Goal: Task Accomplishment & Management: Manage account settings

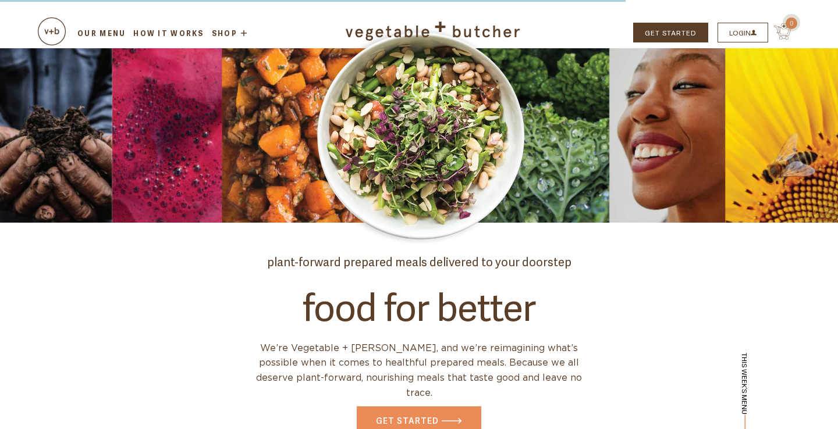
click at [99, 34] on link "Our Menu" at bounding box center [102, 33] width 52 height 10
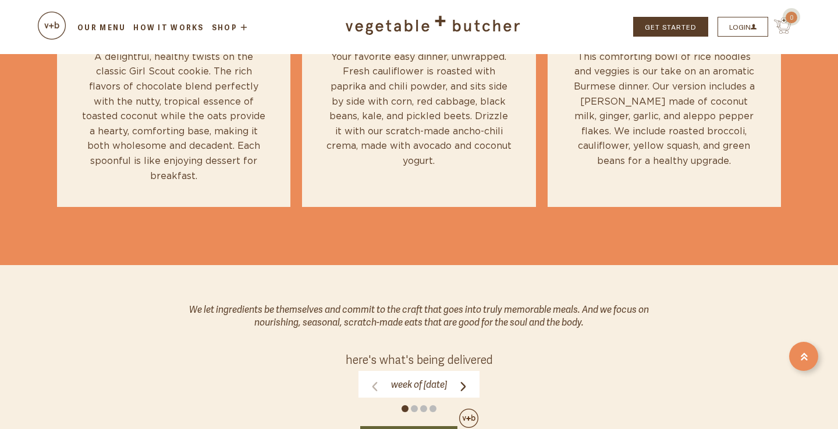
scroll to position [297, 1]
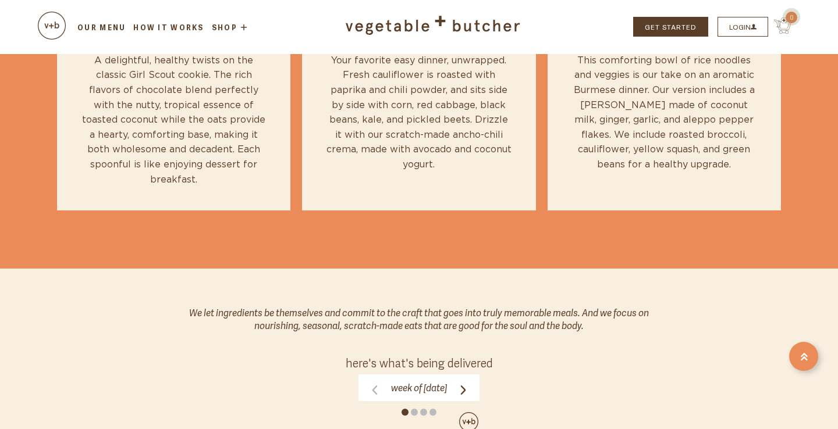
click at [466, 388] on icon at bounding box center [463, 390] width 5 height 9
click input "Week of Monday, September 1" at bounding box center [0, 0] width 0 height 0
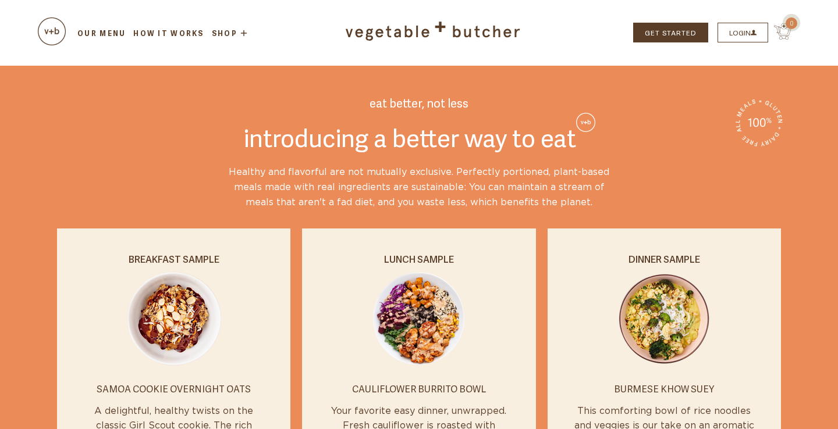
scroll to position [0, 0]
click at [746, 24] on link "LOGIN" at bounding box center [742, 33] width 51 height 20
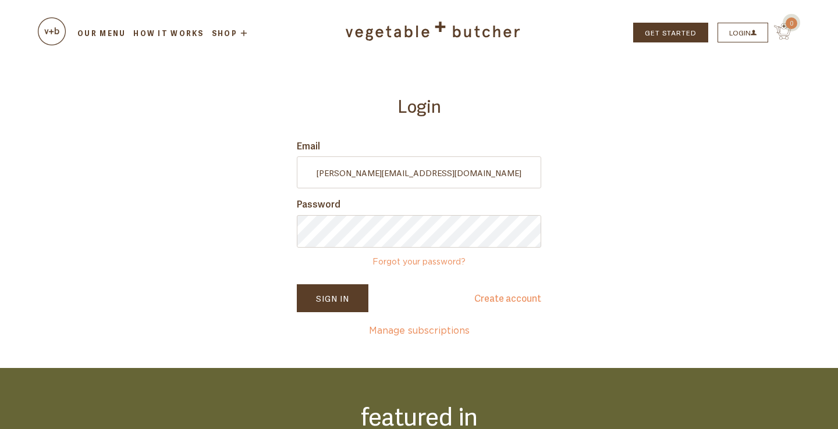
click at [336, 303] on button "Sign In" at bounding box center [333, 299] width 72 height 28
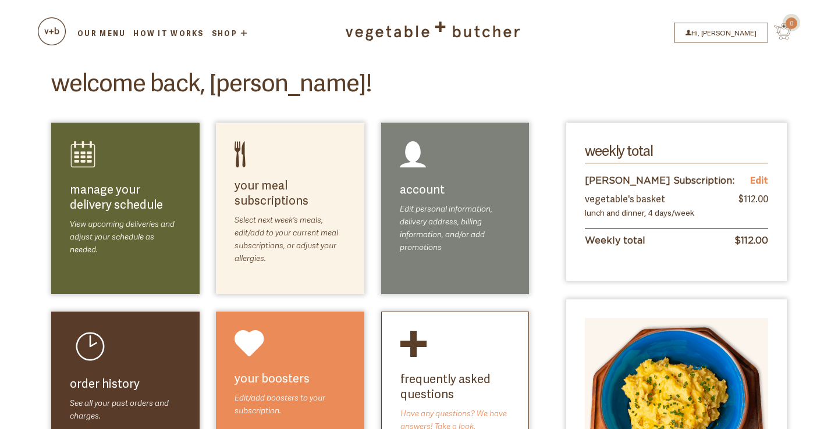
click at [759, 180] on link "Edit" at bounding box center [759, 180] width 18 height 15
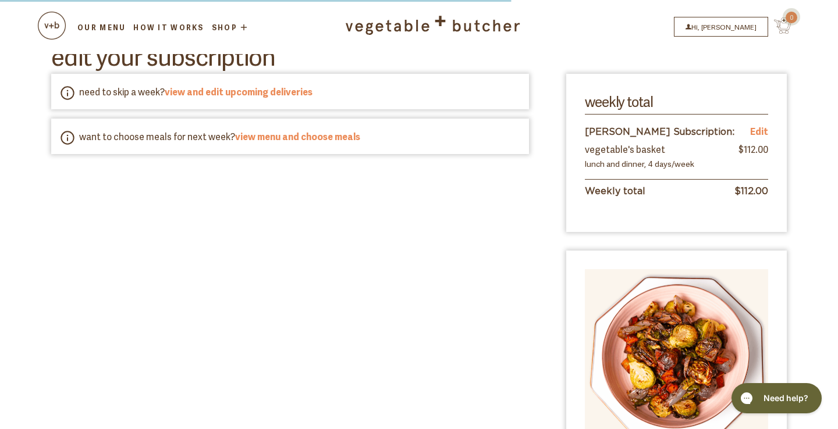
scroll to position [227, 0]
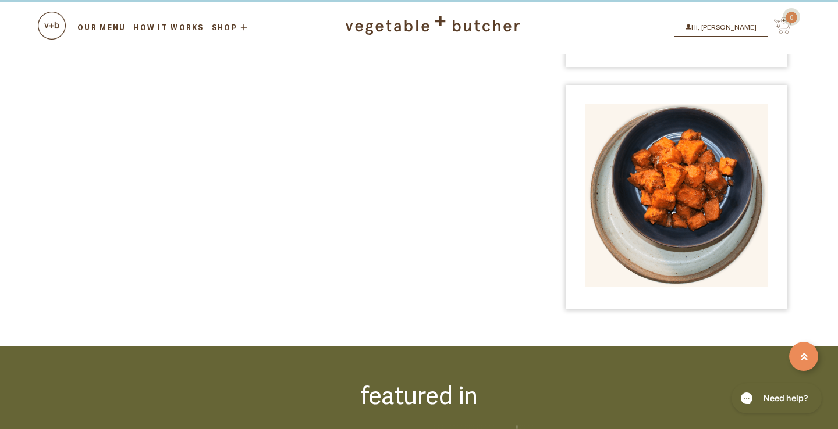
select select "Vegetable's Basket"
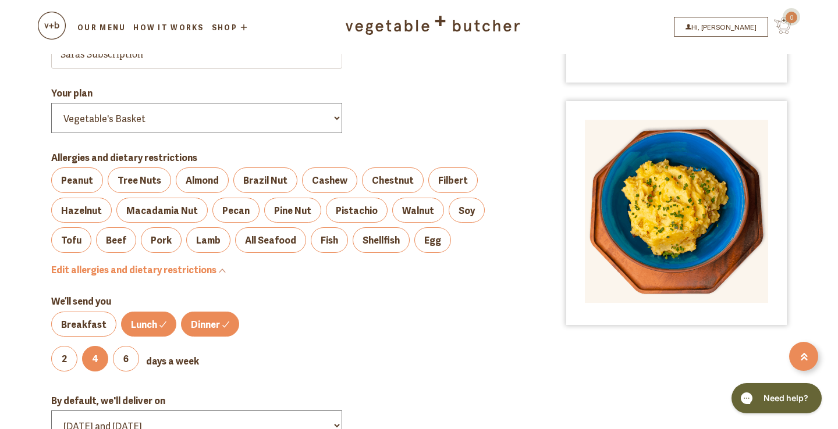
scroll to position [208, 0]
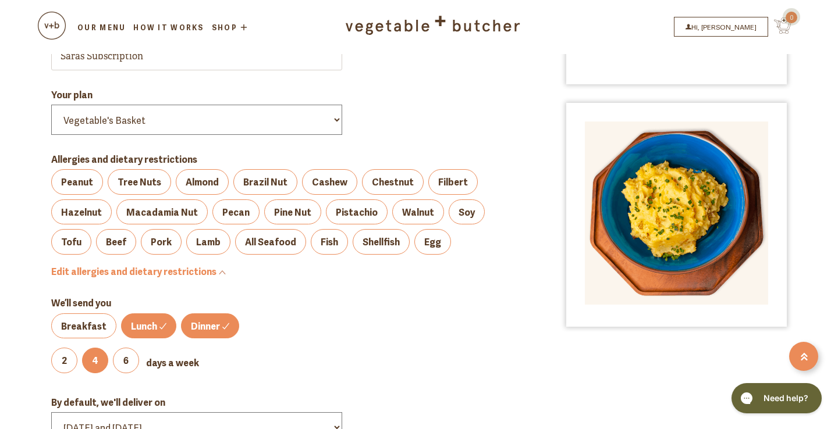
click at [138, 314] on label "Lunch" at bounding box center [148, 327] width 55 height 26
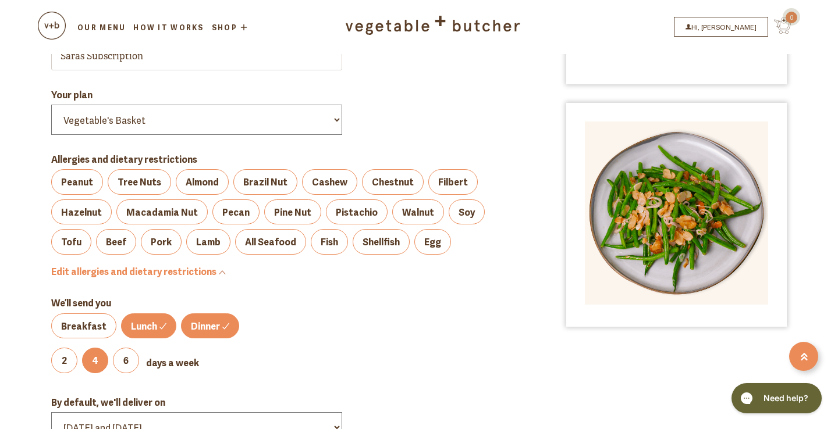
click at [0, 0] on input "Lunch" at bounding box center [0, 0] width 0 height 0
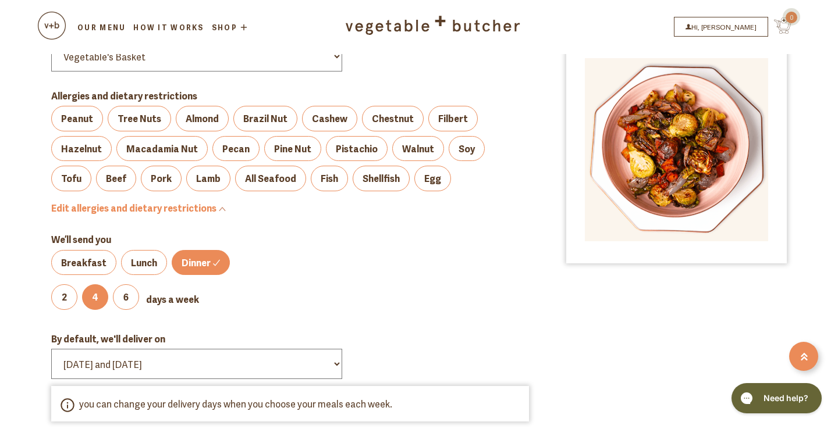
scroll to position [291, 0]
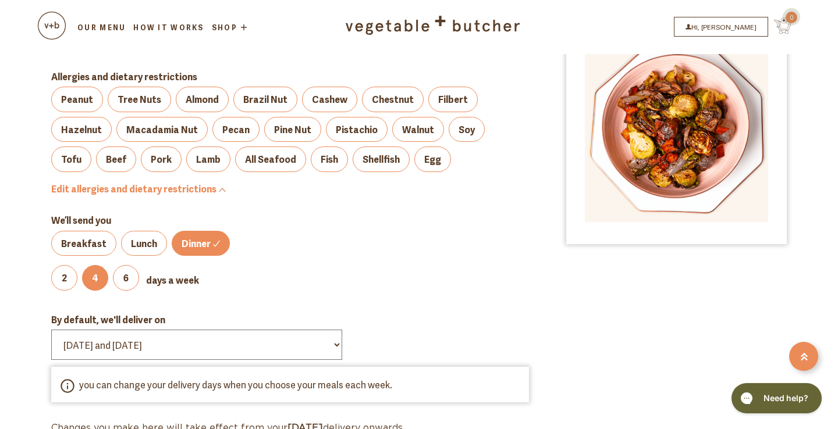
select select "Monday and Friday"
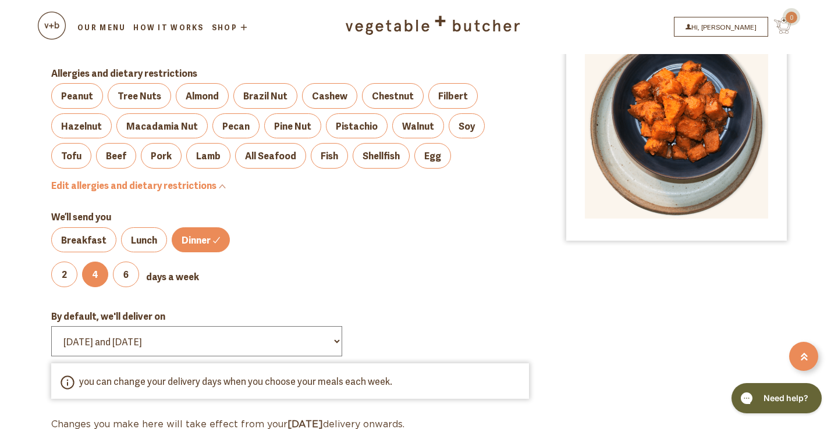
scroll to position [324, 0]
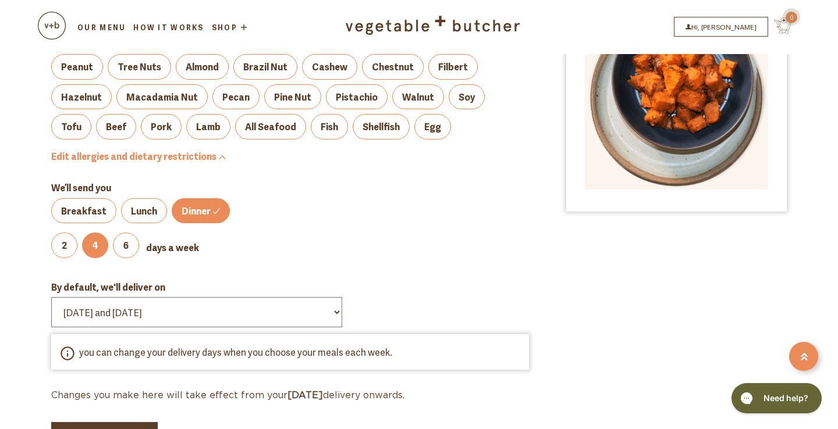
click at [112, 422] on button "Save Changes" at bounding box center [104, 436] width 106 height 28
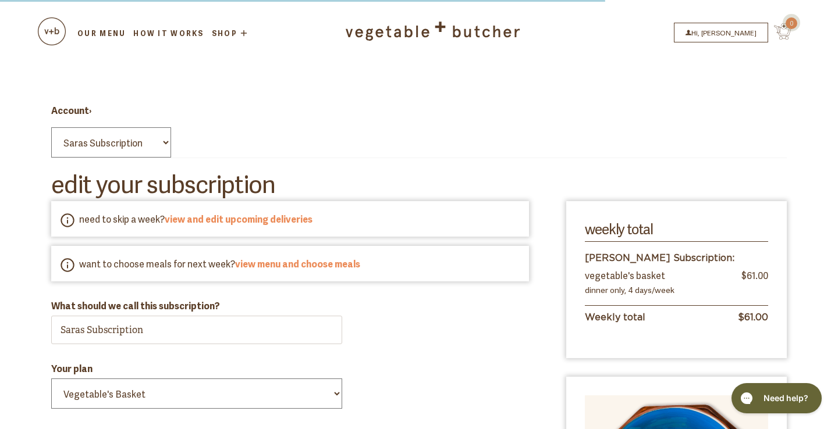
scroll to position [0, 0]
click at [99, 34] on link "Our Menu" at bounding box center [102, 33] width 52 height 10
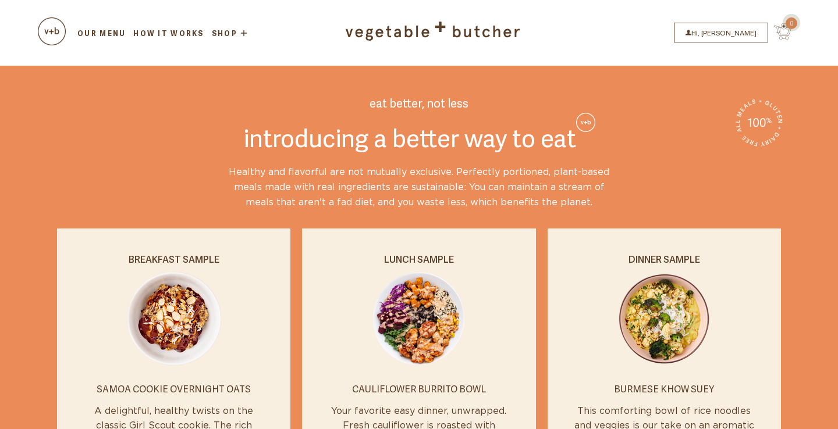
click at [722, 26] on link "Hi, [PERSON_NAME]" at bounding box center [721, 33] width 94 height 20
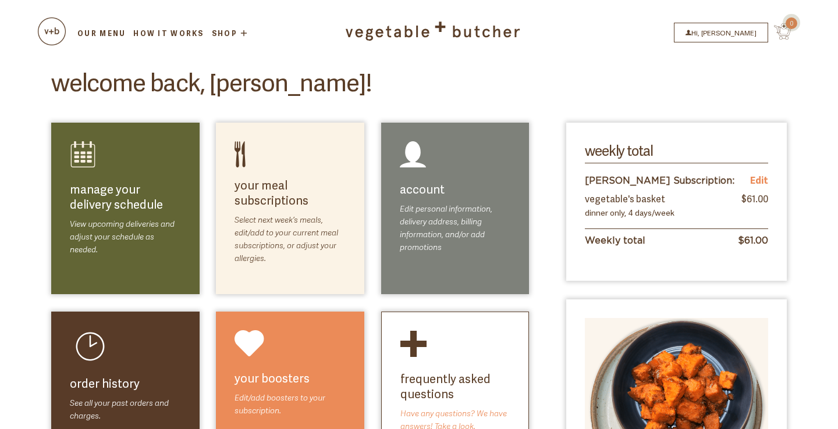
click at [283, 192] on link "add another meal" at bounding box center [304, 190] width 84 height 14
click at [280, 209] on link "select meals" at bounding box center [313, 211] width 66 height 14
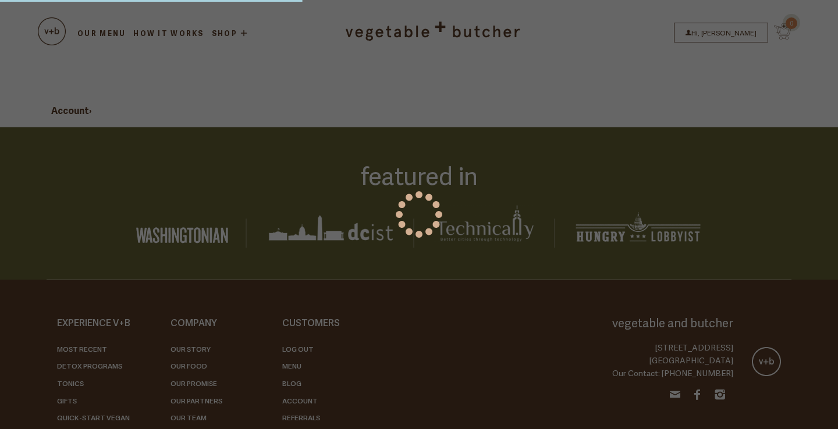
select select
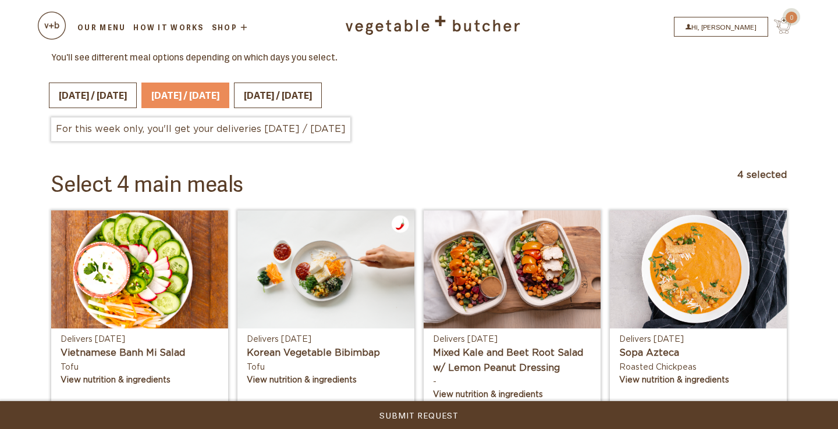
scroll to position [324, 0]
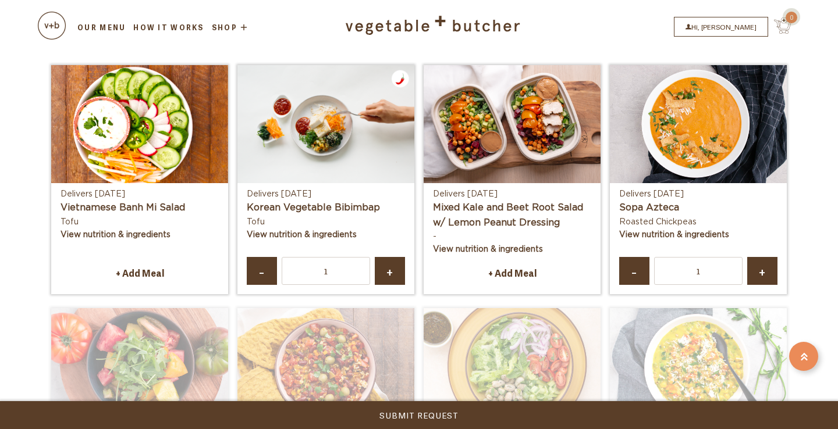
click at [638, 257] on link "-" at bounding box center [634, 271] width 30 height 29
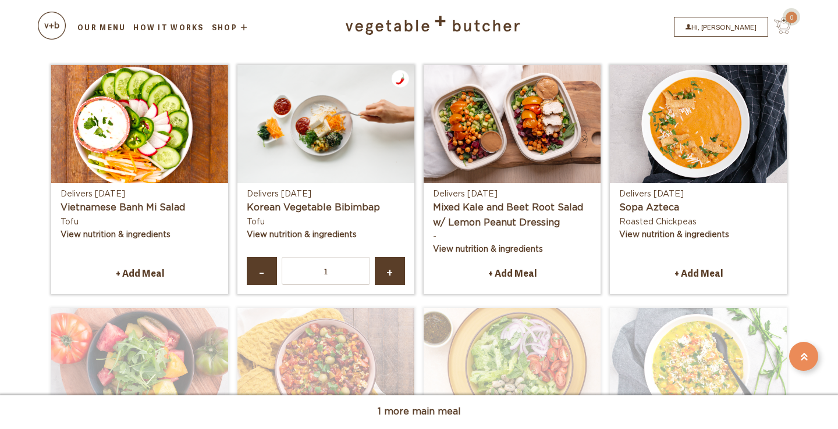
click at [395, 257] on link "+" at bounding box center [390, 271] width 30 height 29
type input "2"
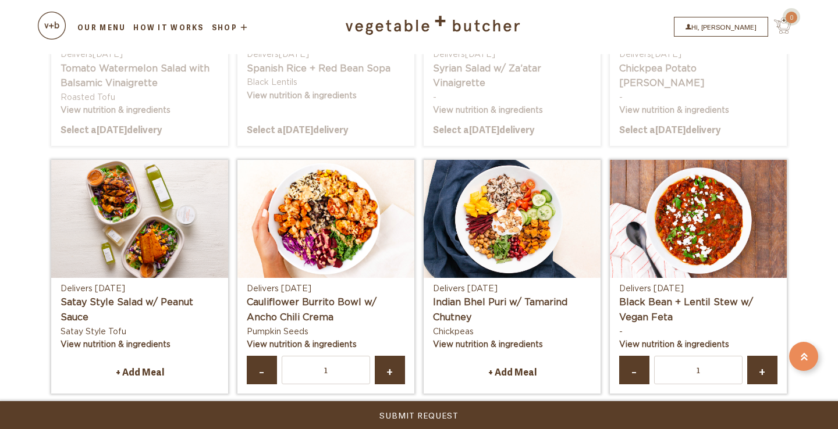
scroll to position [716, 0]
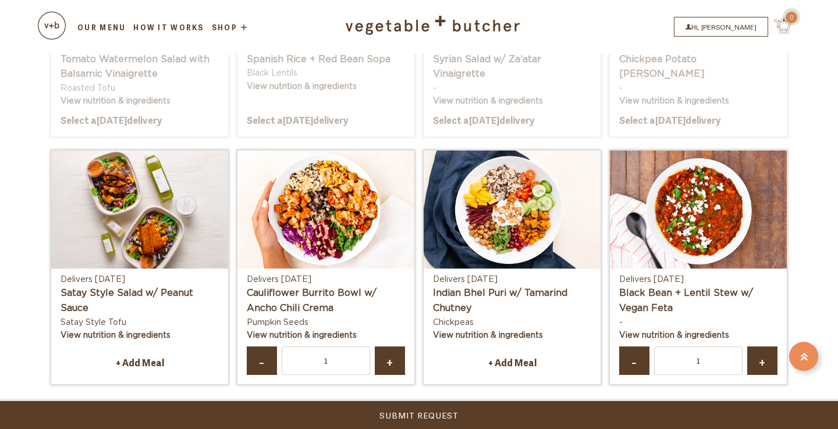
click at [636, 357] on span "-" at bounding box center [634, 361] width 9 height 8
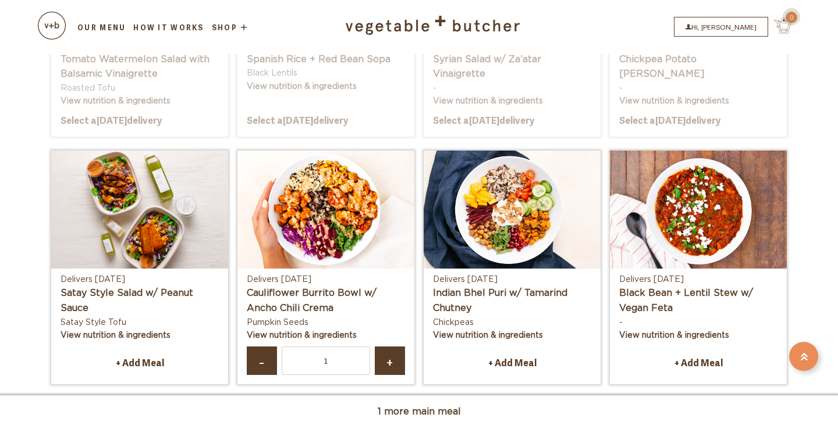
click at [266, 357] on span "-" at bounding box center [261, 361] width 9 height 8
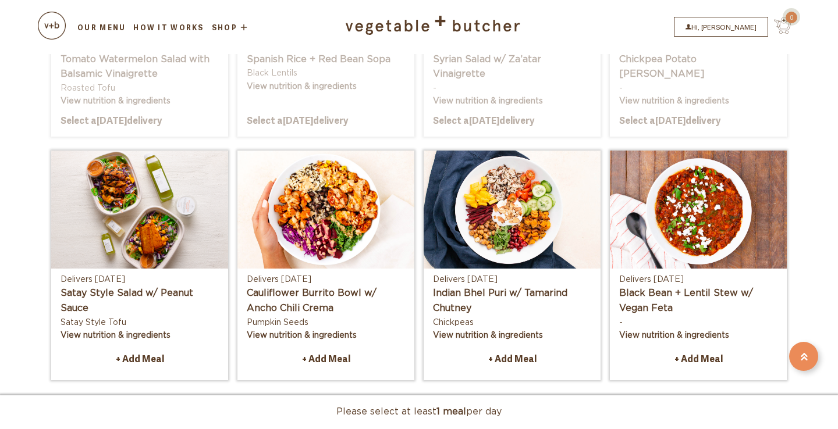
click at [176, 347] on link "+ Add Meal" at bounding box center [140, 359] width 158 height 24
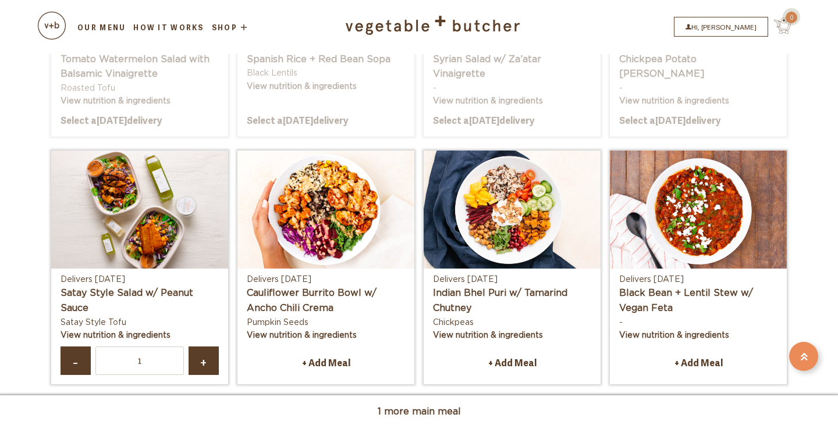
click at [198, 347] on link "+" at bounding box center [204, 361] width 30 height 29
type input "2"
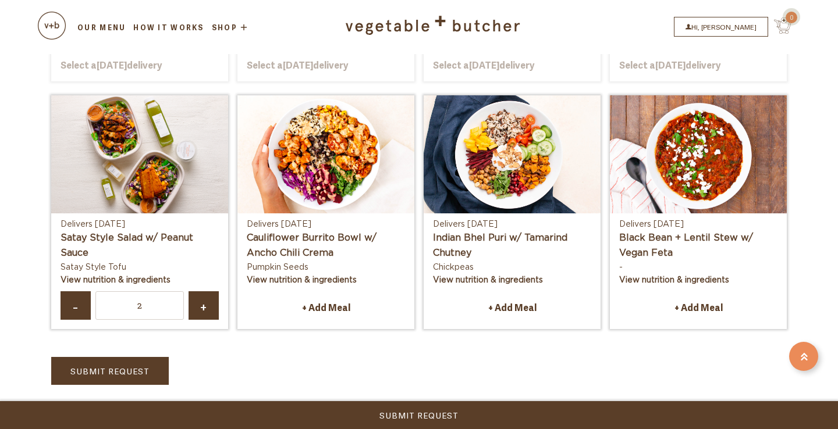
scroll to position [773, 0]
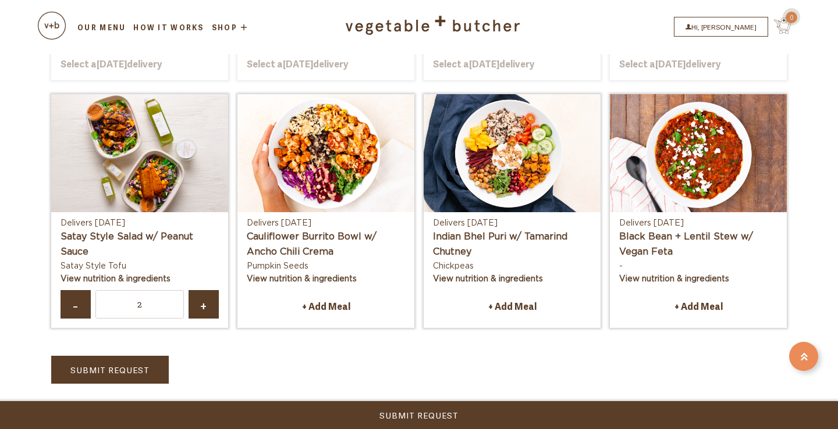
click at [212, 412] on link "Submit Request" at bounding box center [419, 415] width 838 height 28
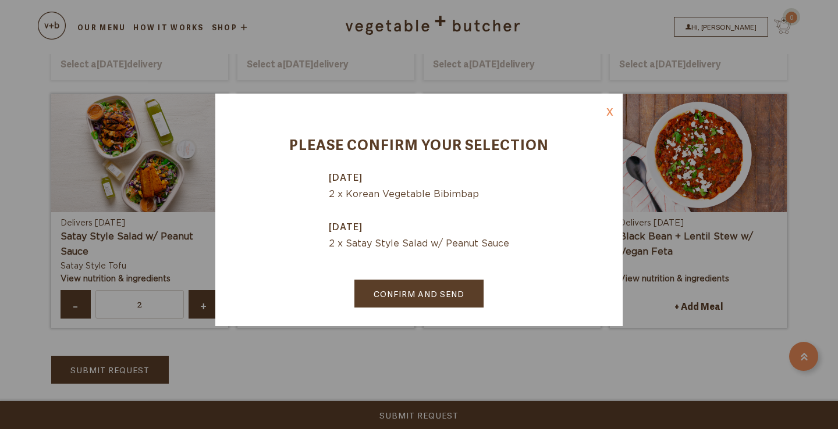
click at [407, 289] on link "Confirm and Send" at bounding box center [418, 294] width 129 height 28
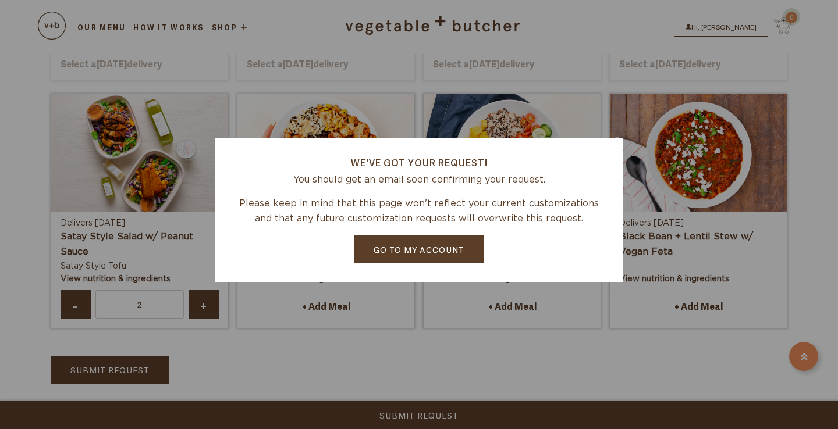
click at [427, 255] on link "Go to my account" at bounding box center [418, 250] width 129 height 28
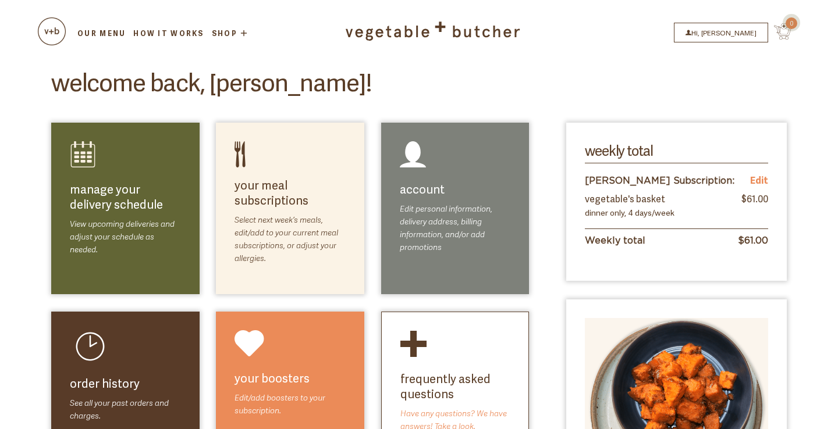
click at [106, 34] on link "Our Menu" at bounding box center [102, 33] width 52 height 10
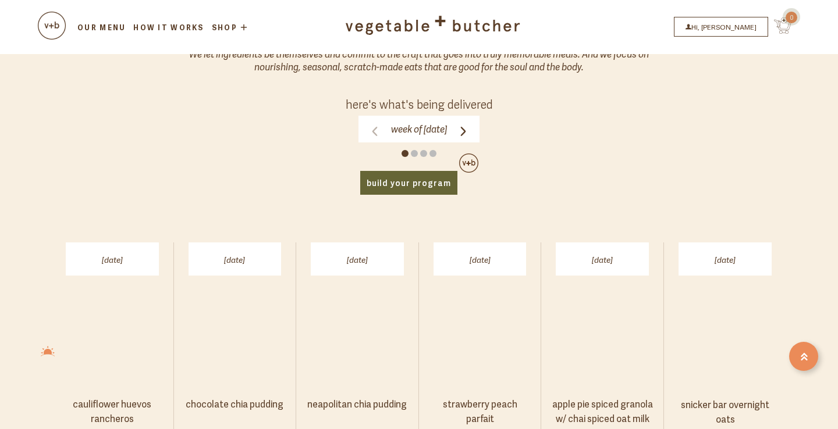
scroll to position [543, 0]
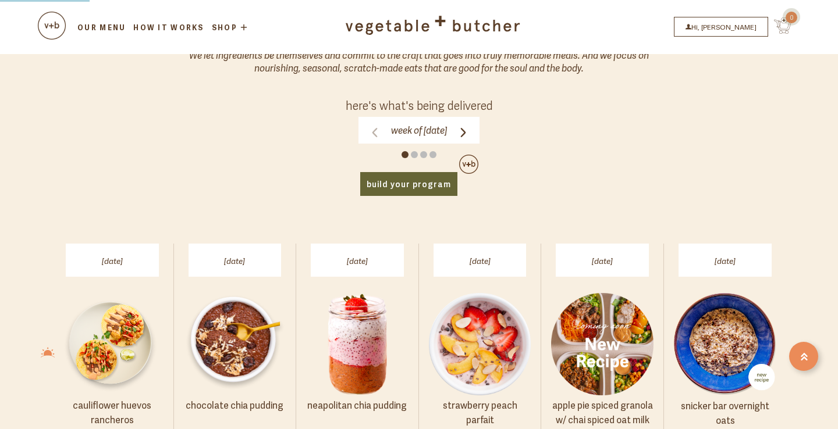
click at [468, 128] on icon at bounding box center [463, 132] width 9 height 9
click input "Week of [DATE]" at bounding box center [0, 0] width 0 height 0
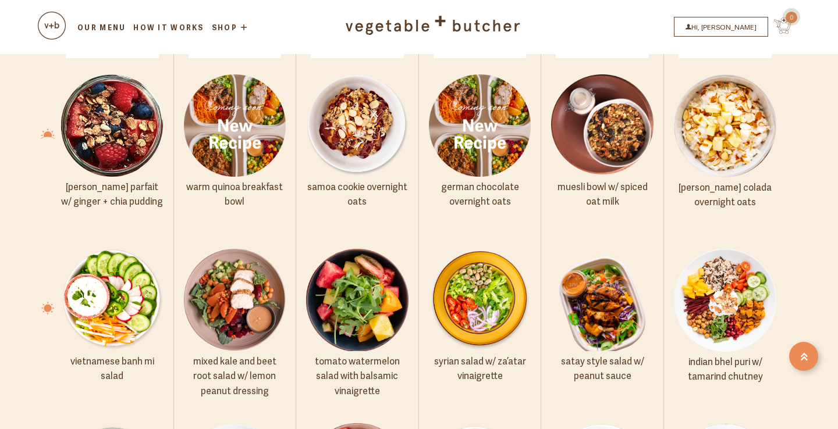
scroll to position [760, 0]
